Goal: Task Accomplishment & Management: Manage account settings

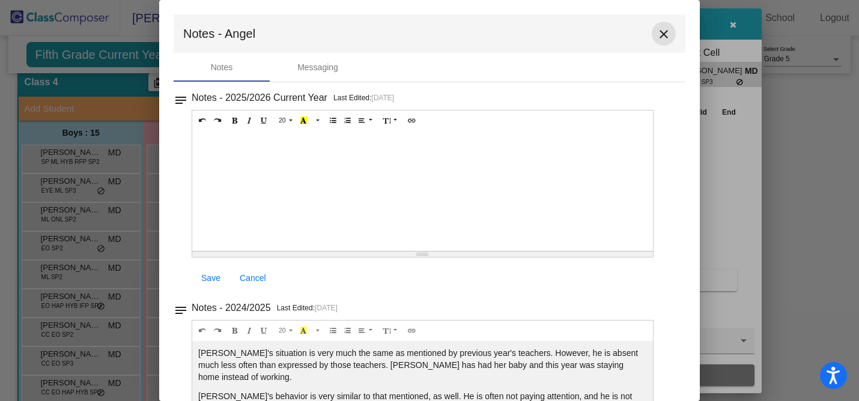
click at [657, 37] on mat-icon "close" at bounding box center [664, 34] width 14 height 14
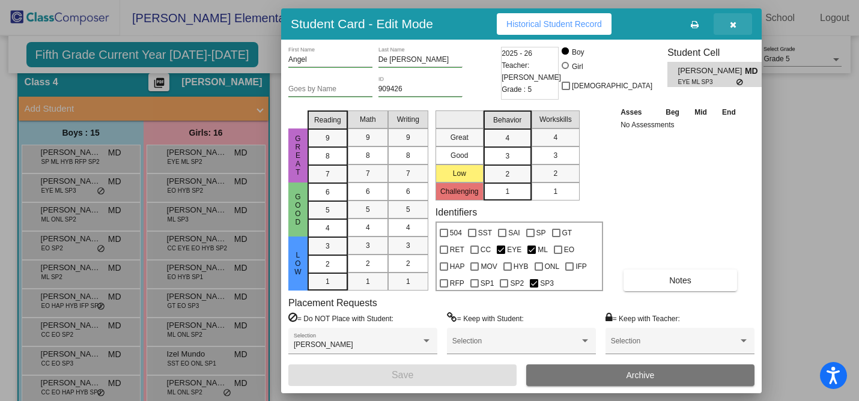
click at [738, 16] on button "button" at bounding box center [733, 24] width 38 height 22
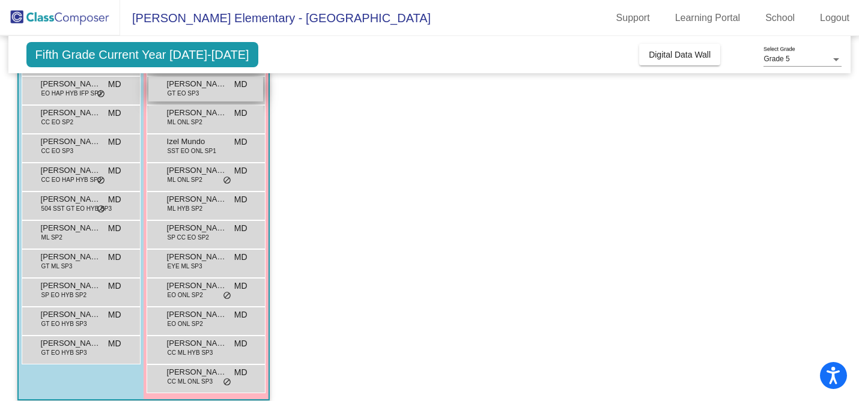
scroll to position [272, 0]
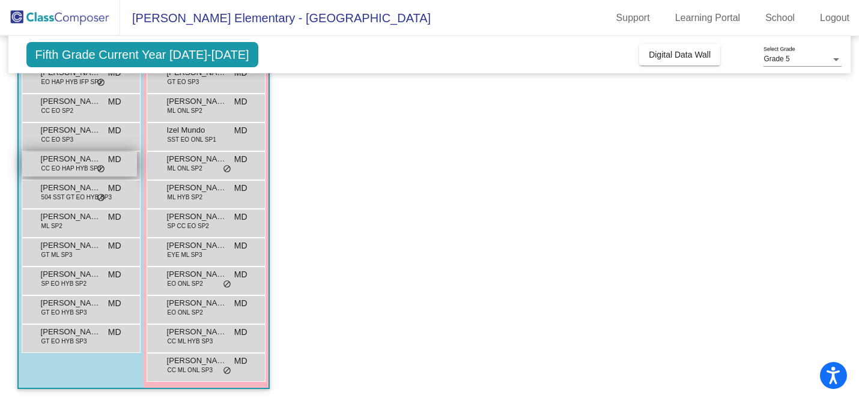
click at [62, 167] on span "CC EO HAP HYB SP3" at bounding box center [71, 168] width 60 height 9
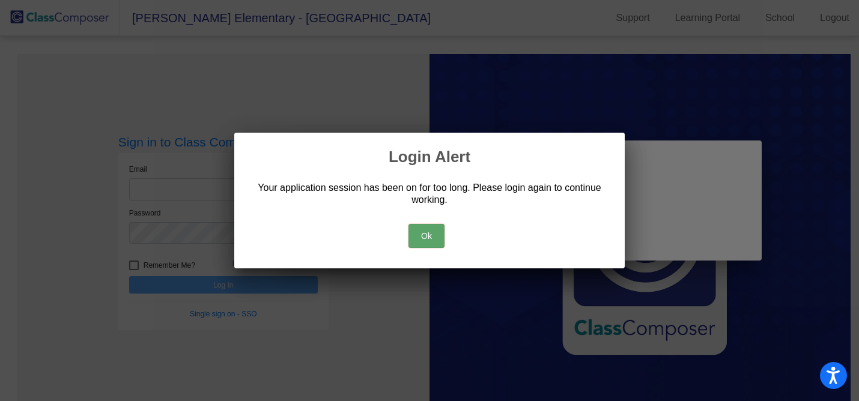
click at [442, 239] on button "Ok" at bounding box center [427, 236] width 36 height 24
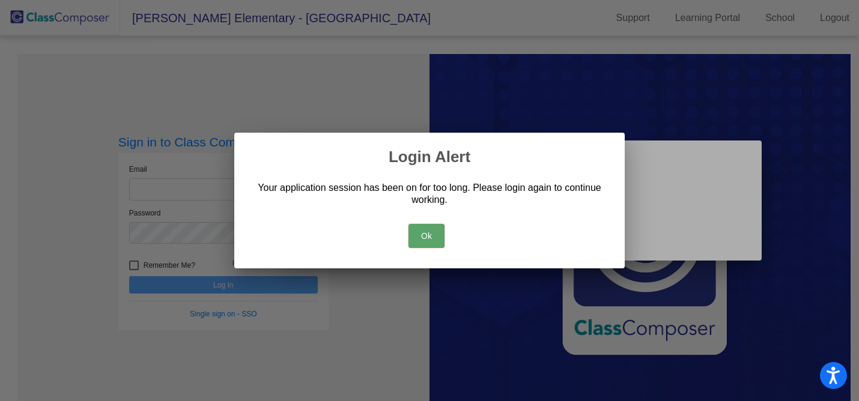
click at [437, 239] on button "Ok" at bounding box center [427, 236] width 36 height 24
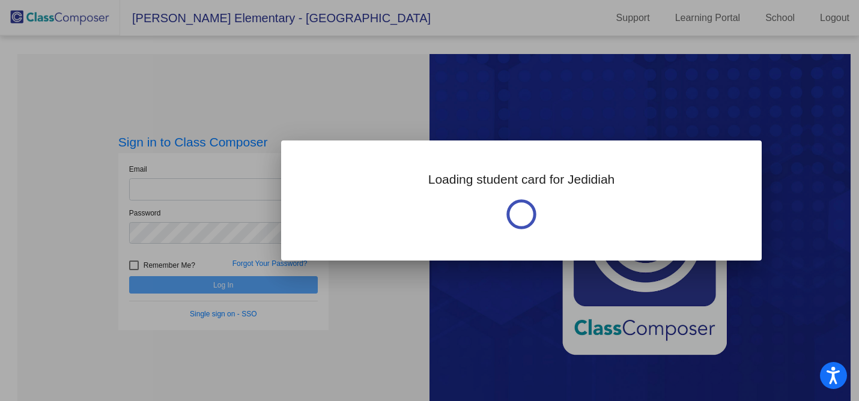
click at [362, 124] on div at bounding box center [429, 200] width 859 height 401
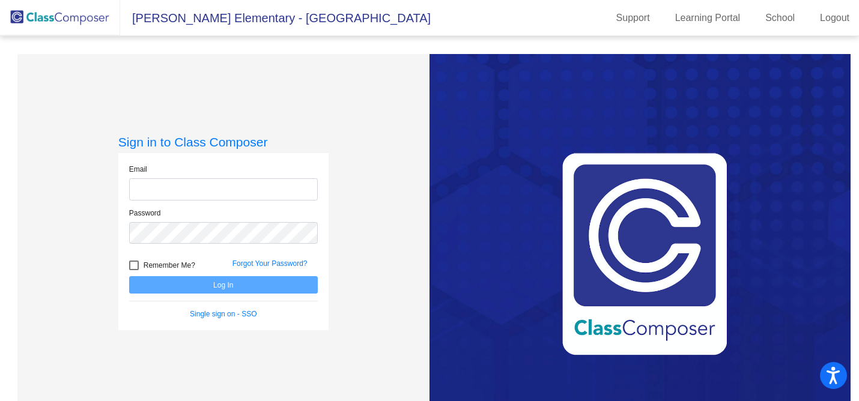
click at [178, 169] on div "Email" at bounding box center [223, 182] width 189 height 37
click at [178, 179] on input "email" at bounding box center [223, 189] width 189 height 22
type input "[EMAIL_ADDRESS][DOMAIN_NAME]"
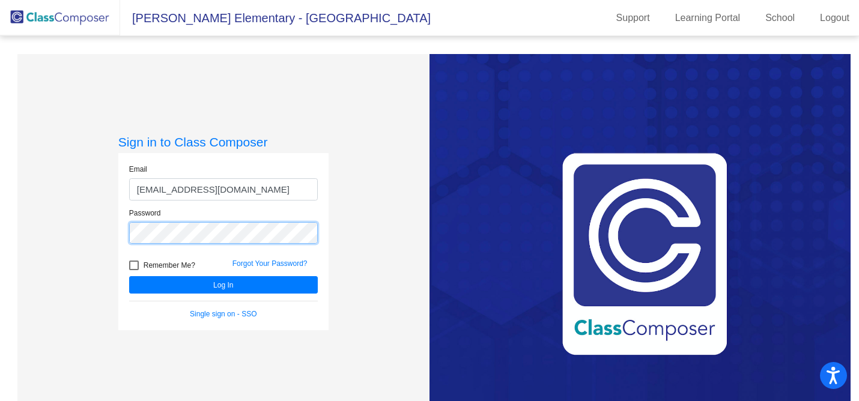
click at [129, 276] on button "Log In" at bounding box center [223, 284] width 189 height 17
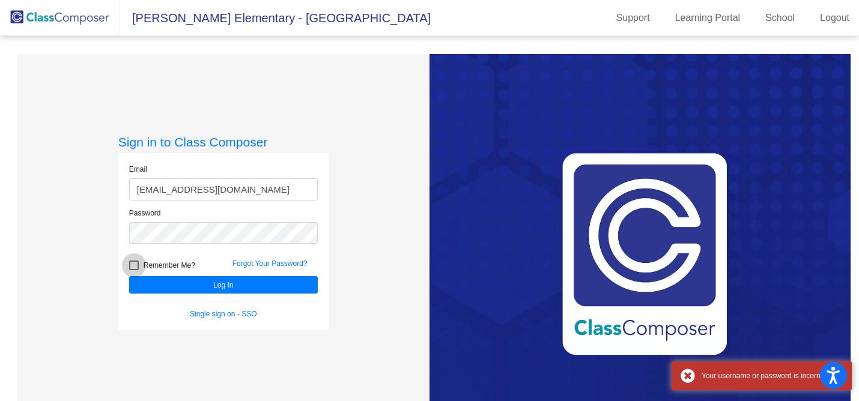
click at [163, 266] on span "Remember Me?" at bounding box center [170, 265] width 52 height 14
click at [134, 270] on input "Remember Me?" at bounding box center [133, 270] width 1 height 1
checkbox input "true"
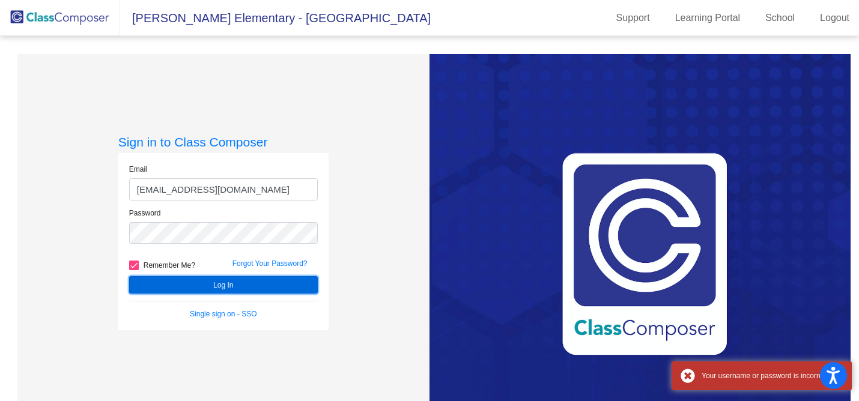
click at [177, 284] on button "Log In" at bounding box center [223, 284] width 189 height 17
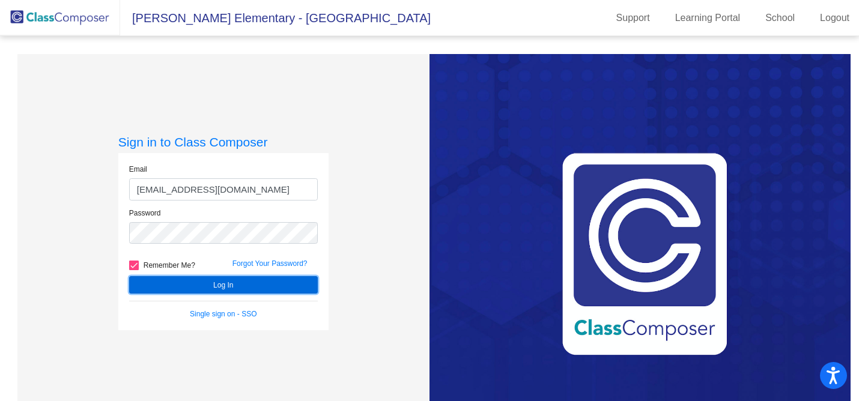
click at [180, 287] on button "Log In" at bounding box center [223, 284] width 189 height 17
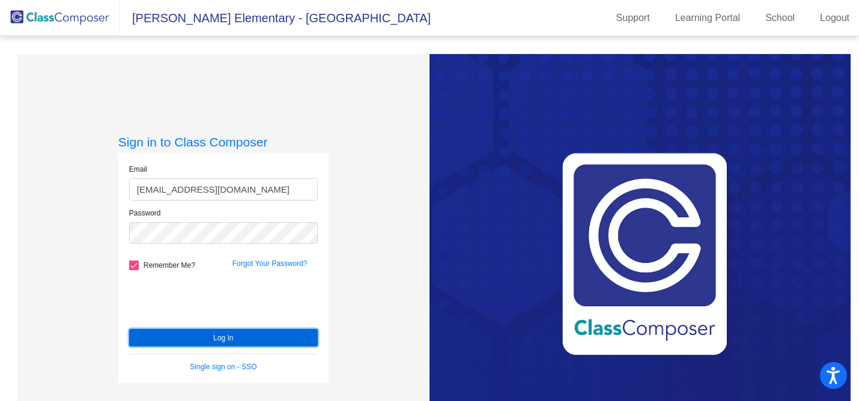
click at [172, 334] on button "Log In" at bounding box center [223, 337] width 189 height 17
